Goal: Download file/media

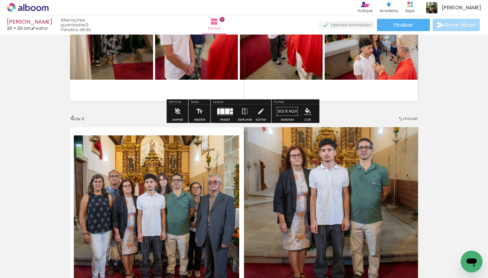
scroll to position [605, 0]
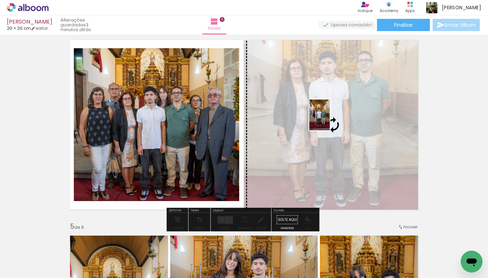
drag, startPoint x: 456, startPoint y: 245, endPoint x: 329, endPoint y: 120, distance: 178.6
click at [329, 120] on quentale-workspace at bounding box center [244, 139] width 488 height 278
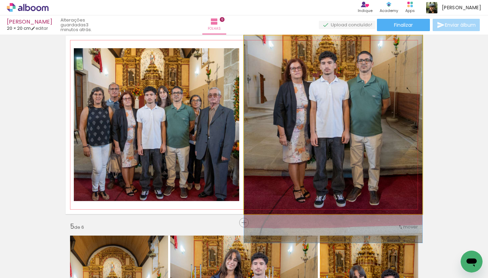
drag, startPoint x: 330, startPoint y: 120, endPoint x: 329, endPoint y: 104, distance: 15.7
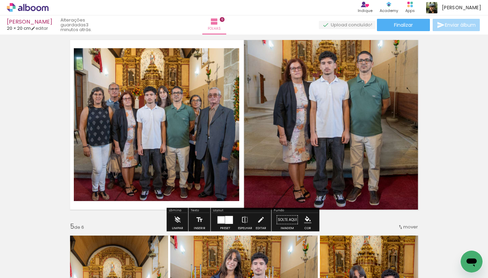
click at [458, 108] on div "Inserir folha 1 de 6 Inserir folha 2 de 6 Inserir folha 3 de 6 Inserir folha 4 …" at bounding box center [244, 115] width 488 height 1367
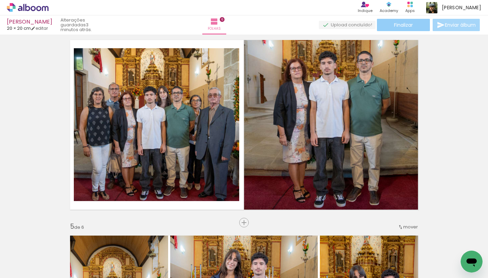
click at [410, 24] on span "Finalizar" at bounding box center [403, 25] width 19 height 5
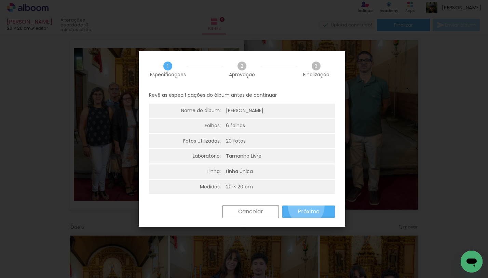
click at [306, 207] on paper-button "Próximo" at bounding box center [308, 211] width 53 height 12
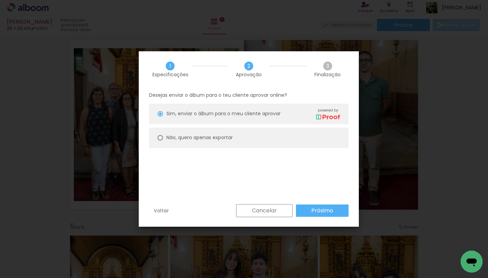
click at [281, 145] on paper-radio-button "Não, quero apenas exportar" at bounding box center [248, 137] width 199 height 20
type paper-radio-button "on"
click at [0, 0] on slot "Próximo" at bounding box center [0, 0] width 0 height 0
type input "Alta, 300 DPI"
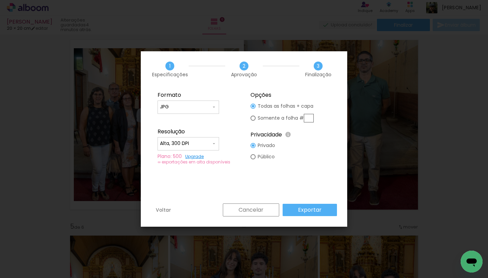
click at [0, 0] on slot "Somente a folha #" at bounding box center [0, 0] width 0 height 0
type paper-radio-button "on"
click at [310, 120] on input "text" at bounding box center [308, 118] width 10 height 9
type input "5"
click at [316, 205] on paper-button "Exportar" at bounding box center [309, 209] width 54 height 12
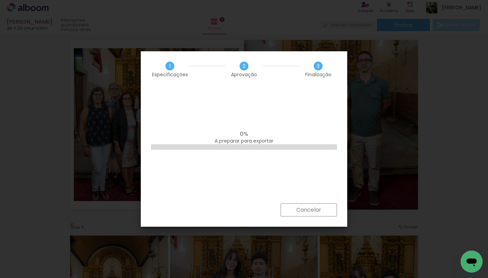
click at [302, 217] on div "Cancelar" at bounding box center [244, 214] width 206 height 23
click at [0, 0] on slot "Cancelar" at bounding box center [0, 0] width 0 height 0
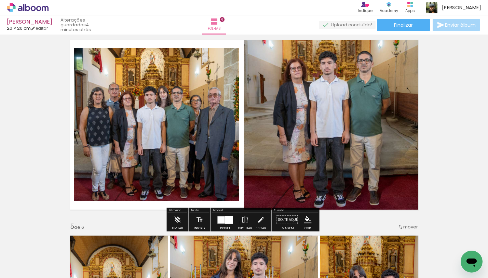
click at [401, 31] on div "[PERSON_NAME] 20 × 20 cm editar 4 minutos atrás. Folhas 6 Finalizar Enviar álbum" at bounding box center [244, 17] width 488 height 34
click at [401, 28] on paper-button "Finalizar" at bounding box center [403, 25] width 53 height 12
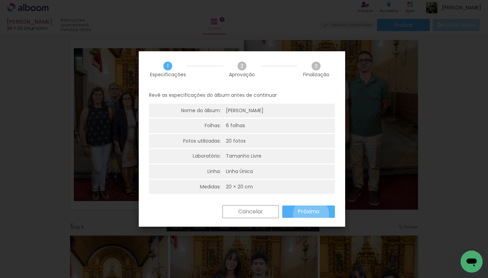
click at [0, 0] on slot "Próximo" at bounding box center [0, 0] width 0 height 0
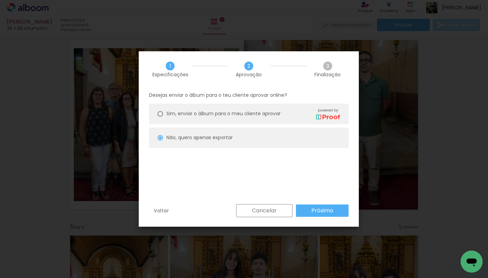
click at [0, 0] on slot "Próximo" at bounding box center [0, 0] width 0 height 0
type input "Alta, 300 DPI"
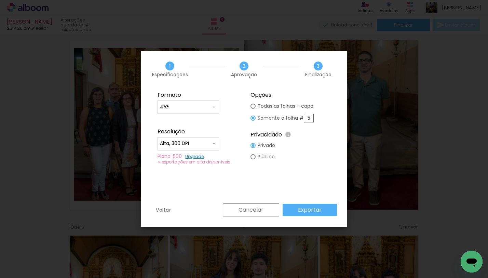
click at [312, 118] on input "5" at bounding box center [308, 118] width 10 height 9
type input "4"
click at [326, 207] on paper-button "Exportar" at bounding box center [309, 209] width 54 height 12
click at [306, 205] on paper-button "Exportar" at bounding box center [309, 209] width 54 height 12
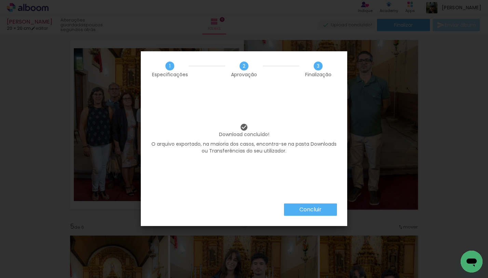
click at [0, 0] on slot "Concluir" at bounding box center [0, 0] width 0 height 0
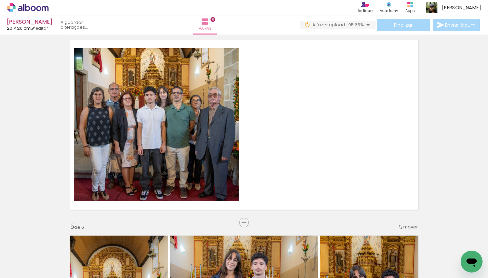
scroll to position [0, 450]
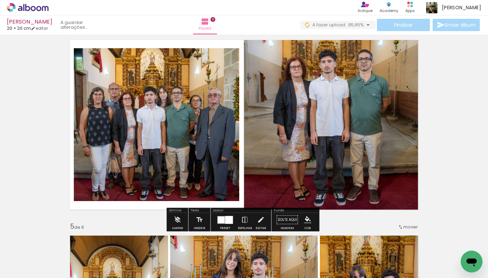
click at [434, 104] on div "Inserir folha 1 de 6 Inserir folha 2 de 6 Inserir folha 3 de 6 Inserir folha 4 …" at bounding box center [244, 115] width 488 height 1367
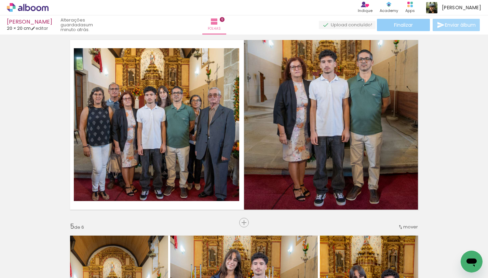
click at [394, 24] on span "Finalizar" at bounding box center [403, 25] width 19 height 5
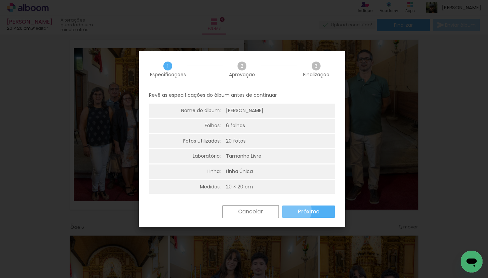
click at [294, 210] on paper-button "Próximo" at bounding box center [308, 211] width 53 height 12
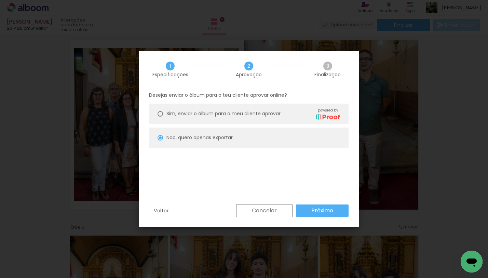
click at [305, 213] on paper-button "Próximo" at bounding box center [322, 210] width 53 height 12
type input "Alta, 300 DPI"
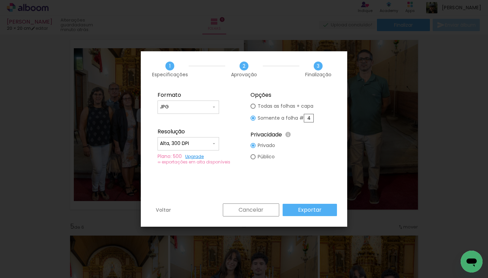
click at [0, 0] on slot "Exportar" at bounding box center [0, 0] width 0 height 0
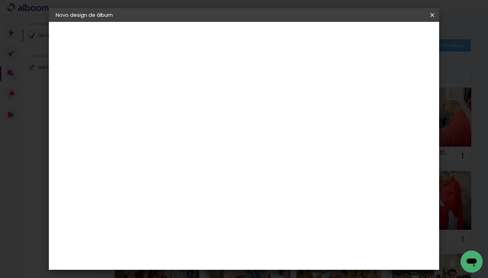
click at [435, 16] on iron-icon at bounding box center [432, 15] width 8 height 7
